Goal: Entertainment & Leisure: Consume media (video, audio)

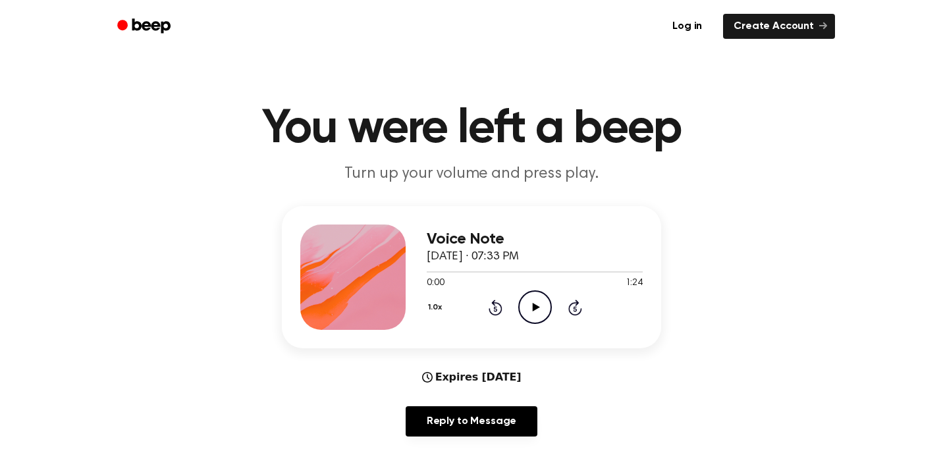
click at [543, 307] on icon "Play Audio" at bounding box center [535, 307] width 34 height 34
click at [543, 307] on icon "Pause Audio" at bounding box center [535, 307] width 34 height 34
click at [543, 307] on icon "Play Audio" at bounding box center [535, 307] width 34 height 34
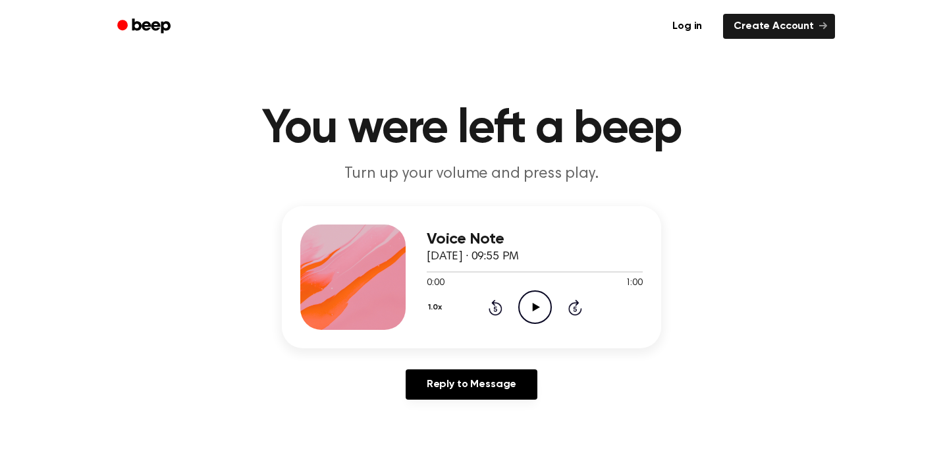
click at [541, 307] on icon "Play Audio" at bounding box center [535, 307] width 34 height 34
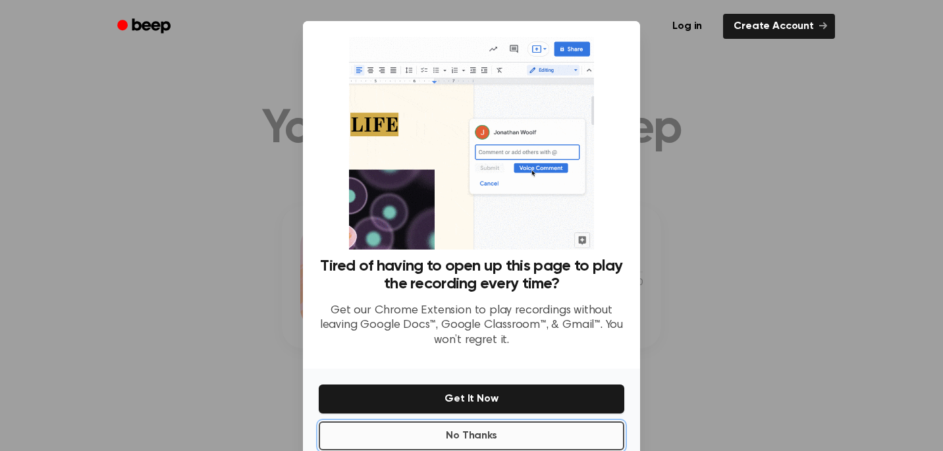
click at [499, 432] on button "No Thanks" at bounding box center [471, 435] width 305 height 29
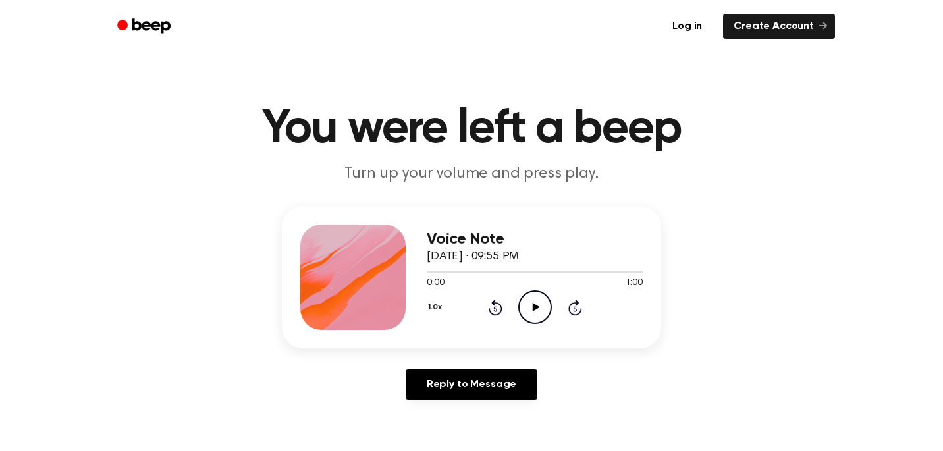
click at [541, 308] on icon "Play Audio" at bounding box center [535, 307] width 34 height 34
